Goal: Check status

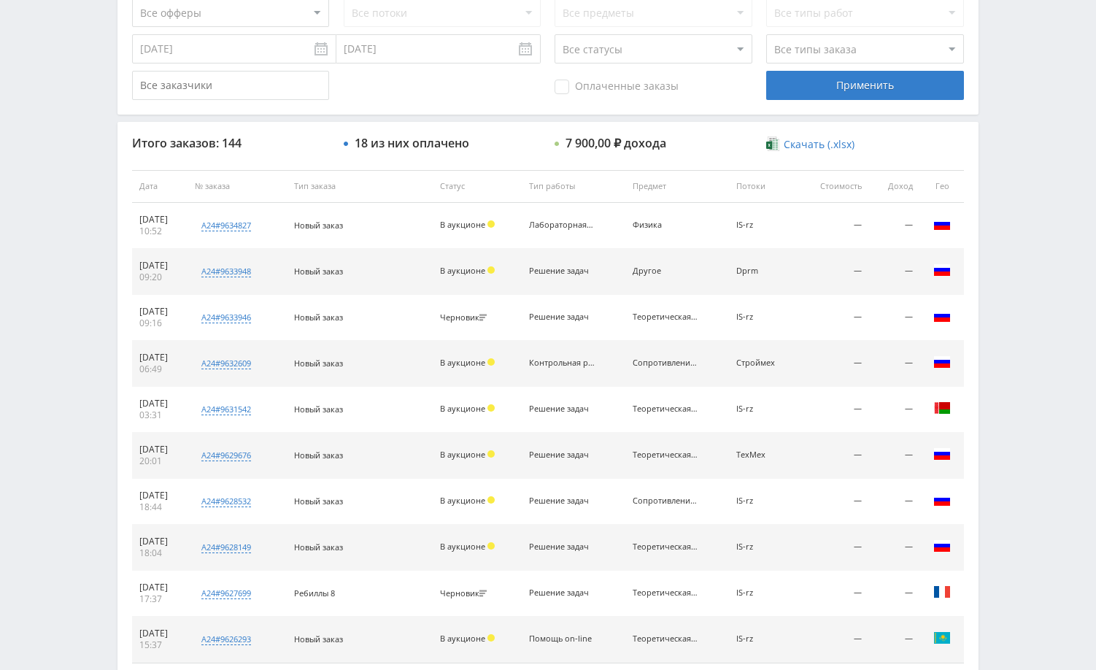
scroll to position [438, 0]
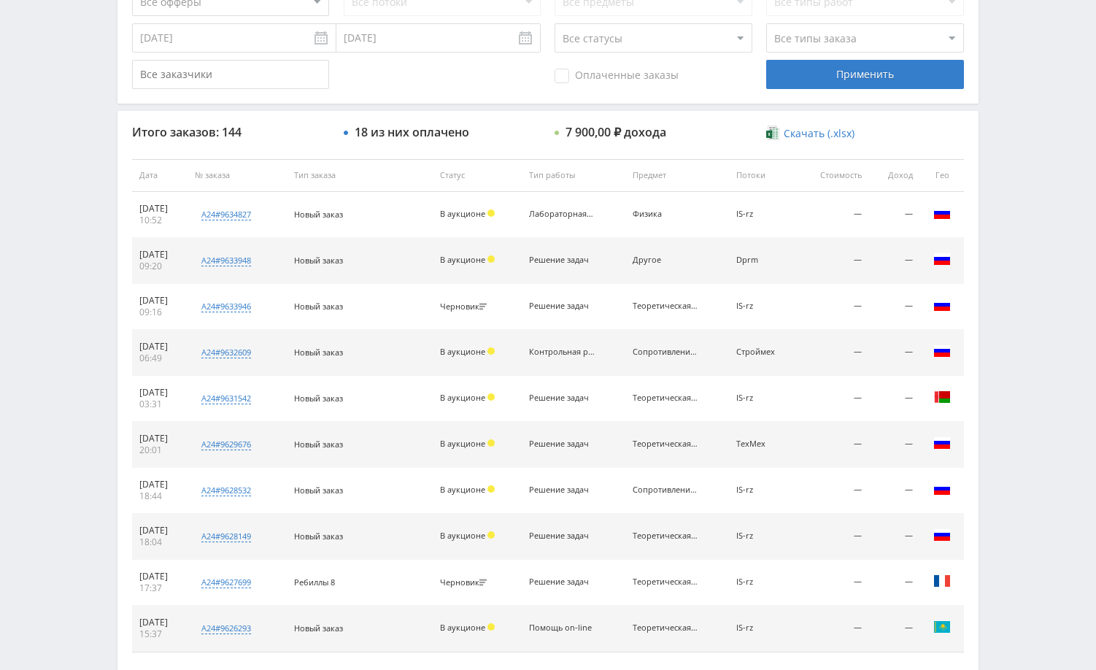
click at [1009, 205] on div "Telegram-канал Инструменты База знаний Ваш менеджер: [PERSON_NAME] Online @edug…" at bounding box center [548, 174] width 1096 height 1225
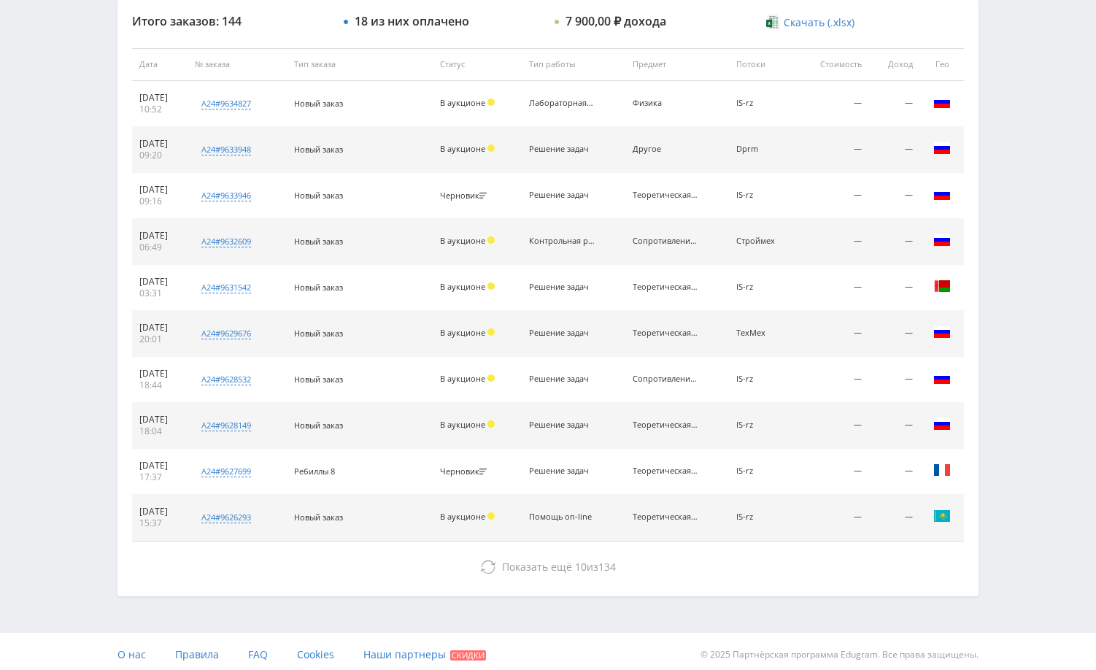
scroll to position [555, 0]
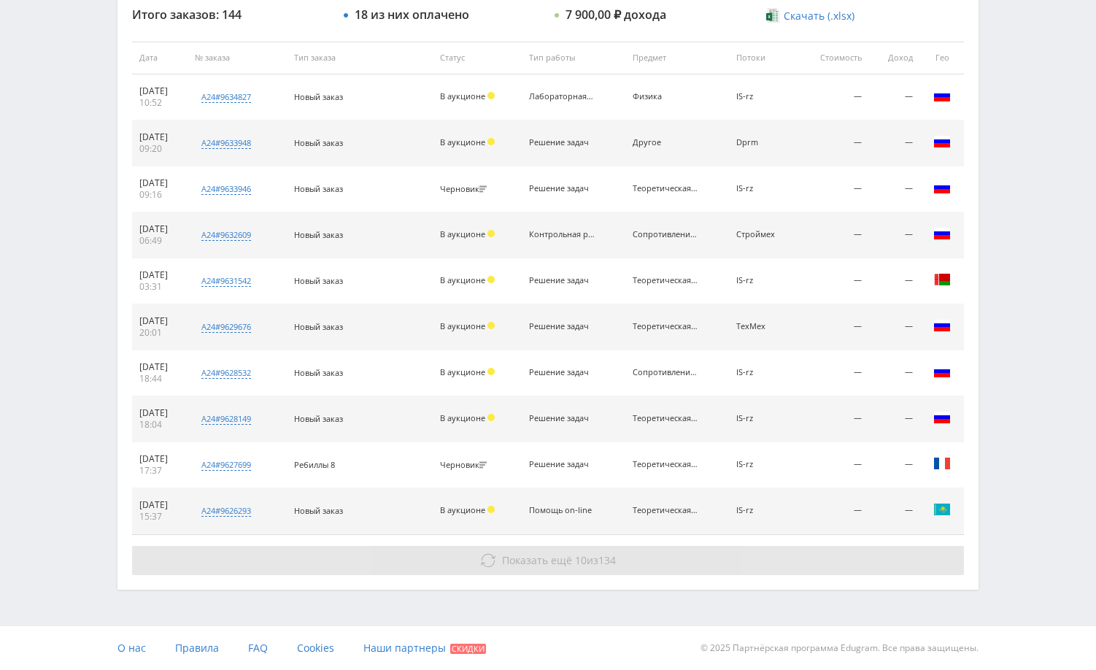
click at [743, 553] on button "Показать ещё 10 из 134" at bounding box center [547, 560] width 831 height 29
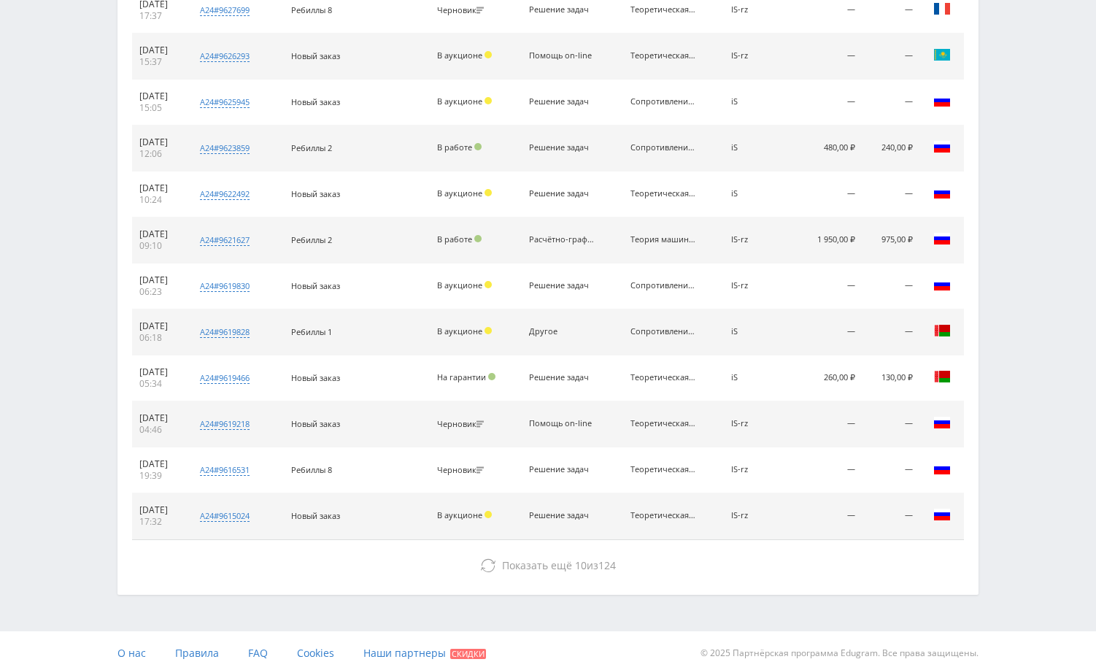
scroll to position [1015, 0]
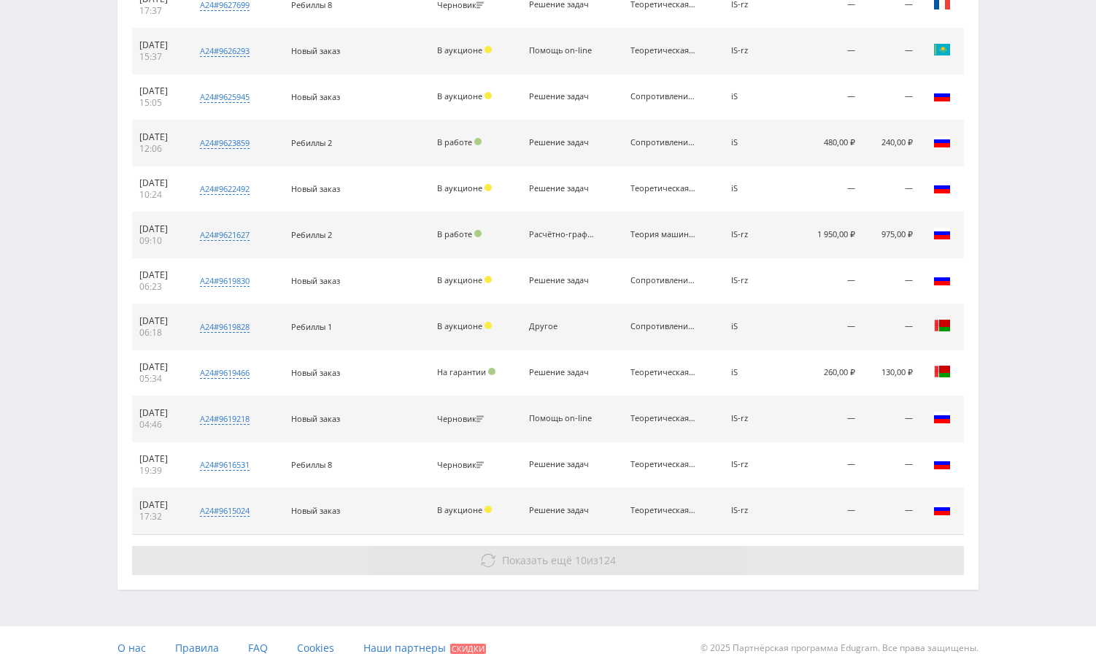
click at [904, 557] on button "Показать ещё 10 из 124" at bounding box center [547, 560] width 831 height 29
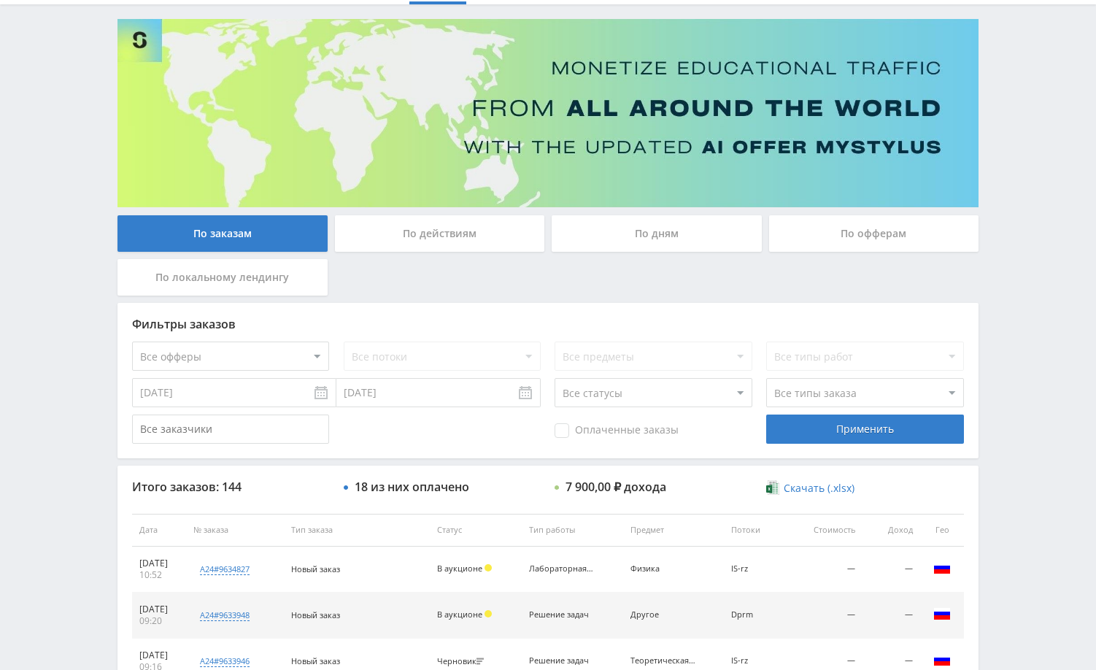
scroll to position [0, 0]
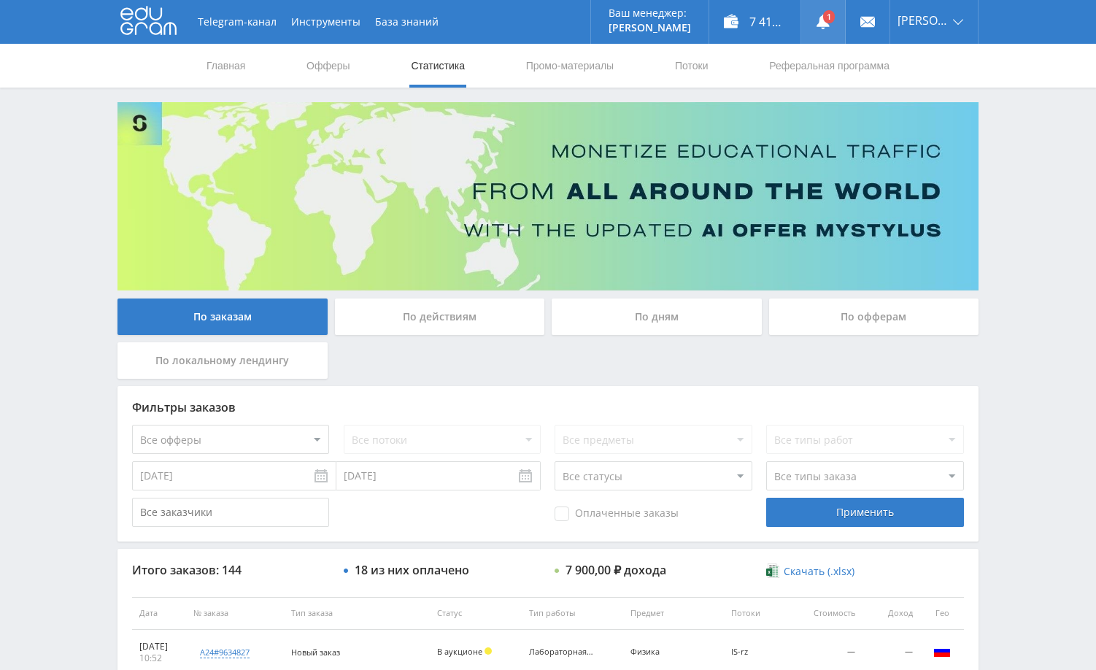
click at [830, 16] on icon at bounding box center [822, 22] width 15 height 15
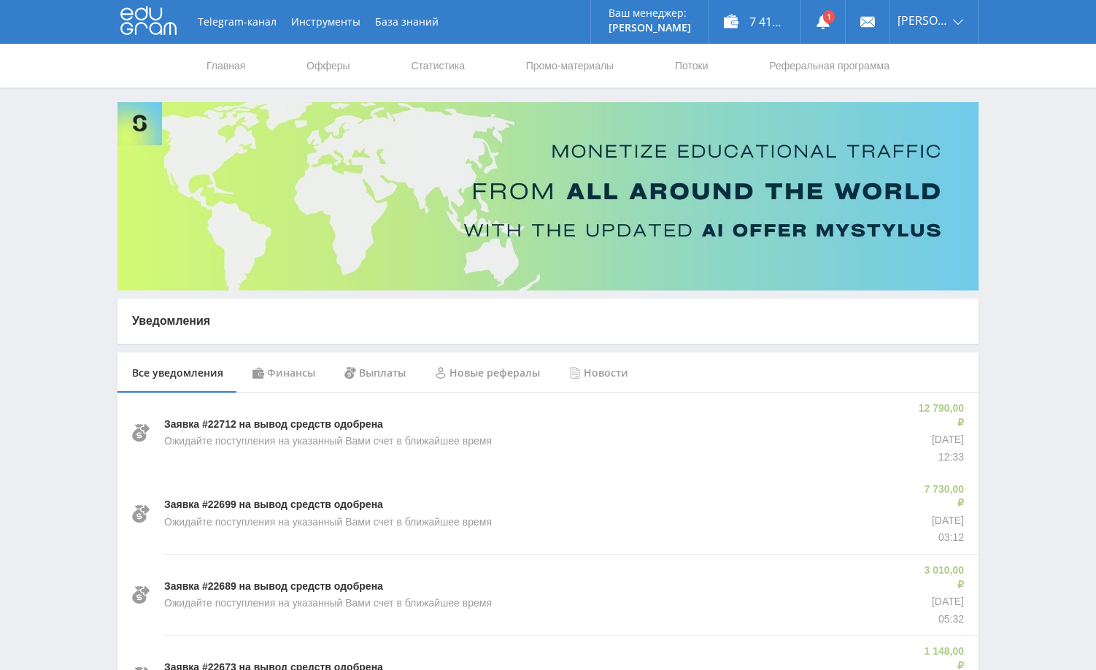
click at [295, 365] on div "Финансы" at bounding box center [284, 372] width 92 height 41
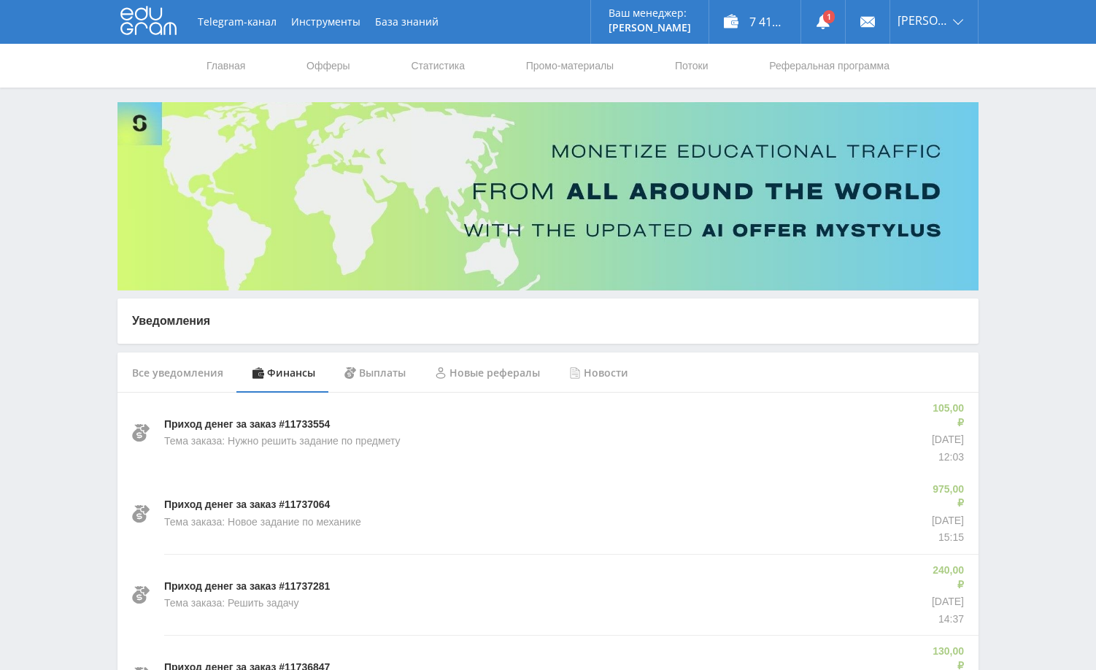
click at [450, 67] on link "Статистика" at bounding box center [437, 66] width 57 height 44
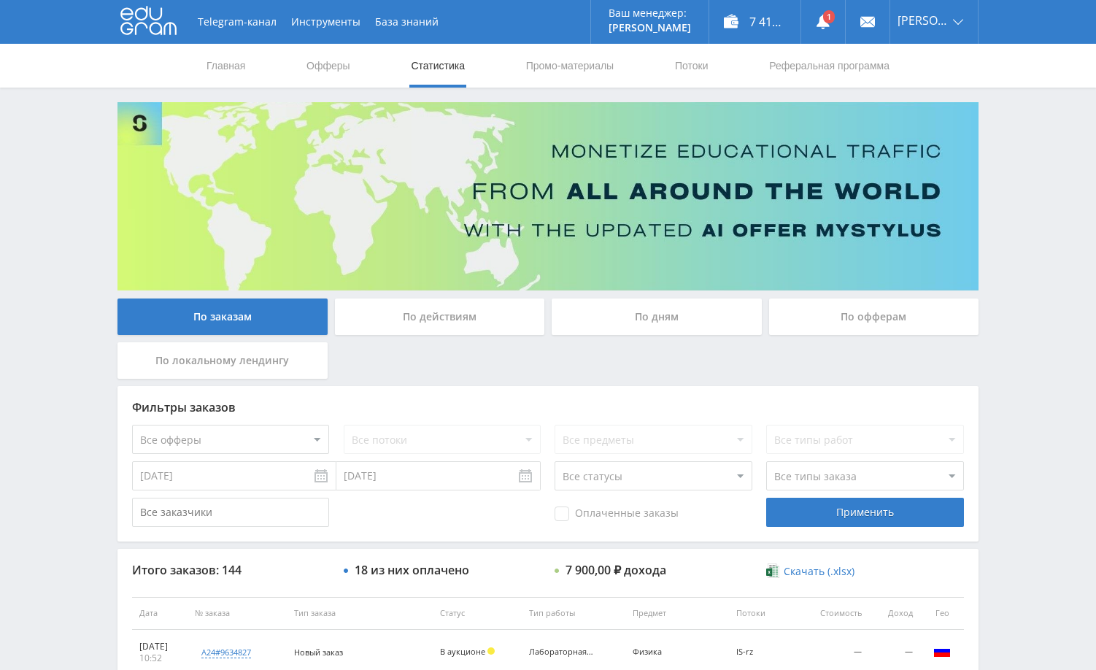
click at [1033, 209] on div "Telegram-канал Инструменты База знаний Ваш менеджер: [PERSON_NAME] Online @edug…" at bounding box center [548, 612] width 1096 height 1225
click at [1026, 279] on div "Telegram-канал Инструменты База знаний Ваш менеджер: [PERSON_NAME] Online @edug…" at bounding box center [548, 612] width 1096 height 1225
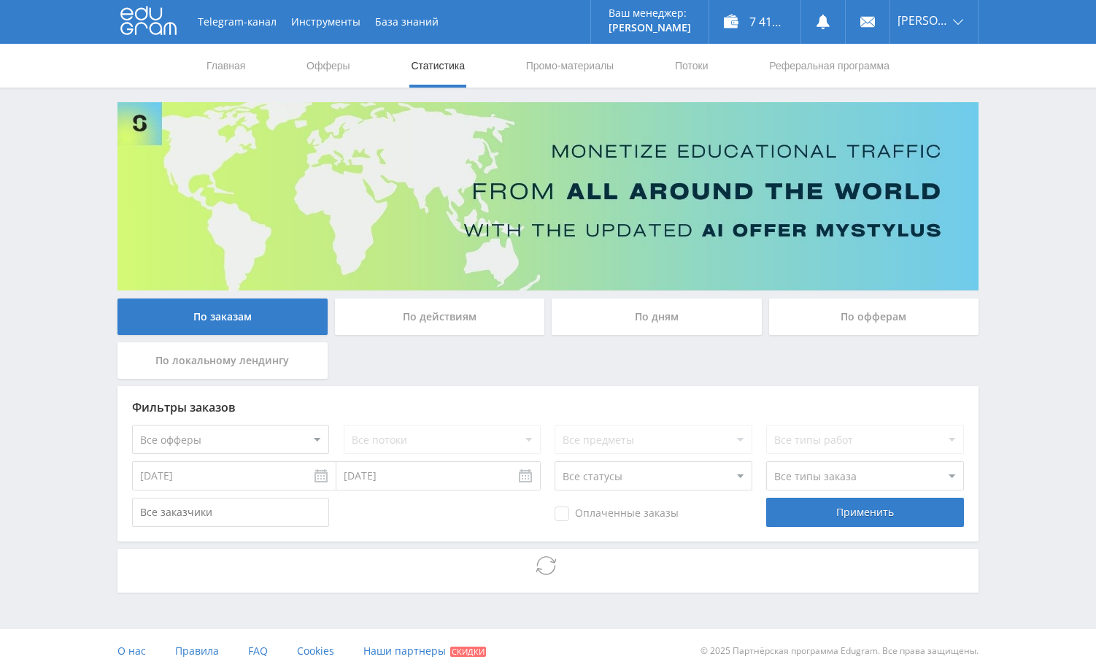
click at [1018, 351] on div "Telegram-канал Инструменты База знаний Ваш менеджер: [PERSON_NAME] Online @edug…" at bounding box center [548, 336] width 1096 height 672
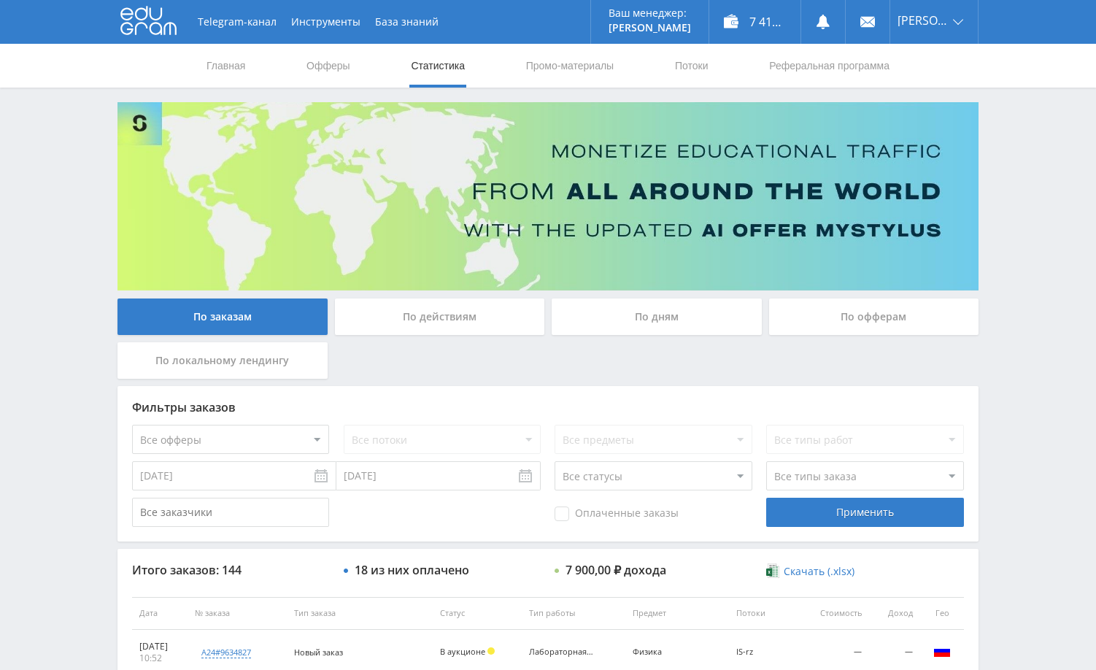
drag, startPoint x: 1041, startPoint y: 286, endPoint x: 1040, endPoint y: 271, distance: 14.6
click at [1041, 285] on div "Telegram-канал Инструменты База знаний Ваш менеджер: [PERSON_NAME] Online @edug…" at bounding box center [548, 612] width 1096 height 1225
click at [1039, 257] on div "Telegram-канал Инструменты База знаний Ваш менеджер: [PERSON_NAME] Online @edug…" at bounding box center [548, 612] width 1096 height 1225
drag, startPoint x: 1053, startPoint y: 162, endPoint x: 1043, endPoint y: 155, distance: 11.5
click at [1052, 162] on div "Telegram-канал Инструменты База знаний Ваш менеджер: [PERSON_NAME] Online @edug…" at bounding box center [548, 612] width 1096 height 1225
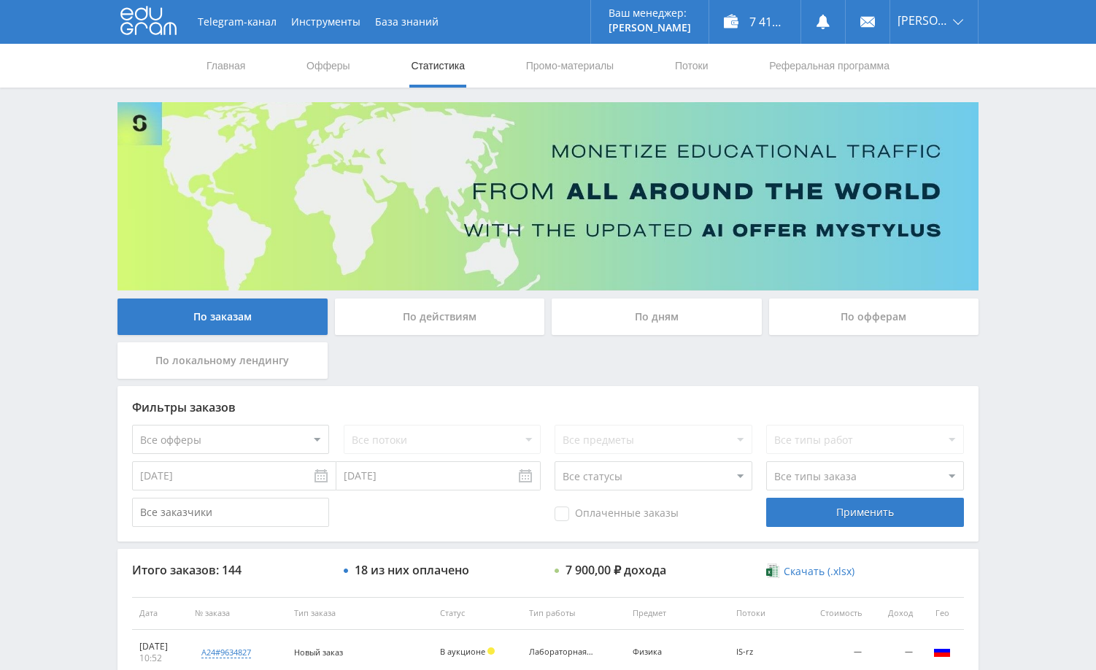
drag, startPoint x: 1009, startPoint y: 264, endPoint x: 985, endPoint y: 230, distance: 41.9
click at [1009, 263] on div "Telegram-канал Инструменты База знаний Ваш менеджер: [PERSON_NAME] Online @edug…" at bounding box center [548, 612] width 1096 height 1225
